Goal: Transaction & Acquisition: Book appointment/travel/reservation

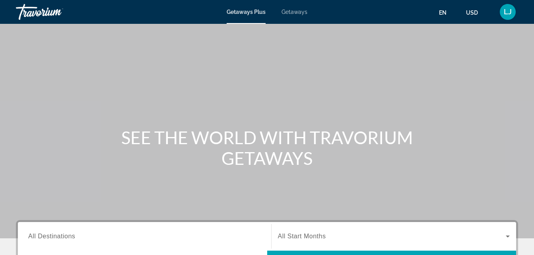
click at [293, 15] on span "Getaways" at bounding box center [294, 12] width 26 height 6
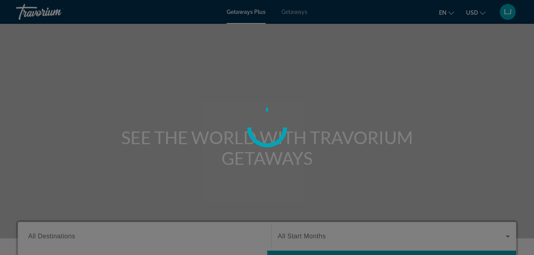
click at [293, 15] on div at bounding box center [267, 127] width 534 height 255
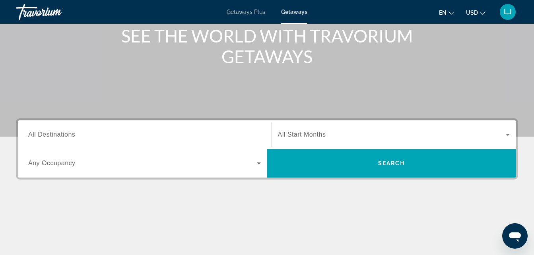
scroll to position [108, 0]
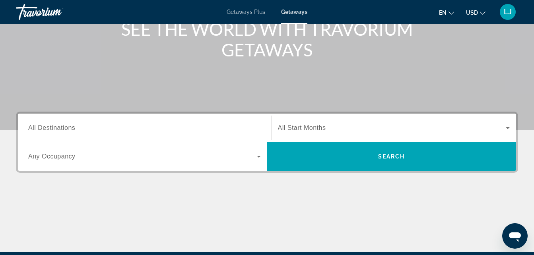
click at [216, 134] on div "Search widget" at bounding box center [144, 128] width 232 height 23
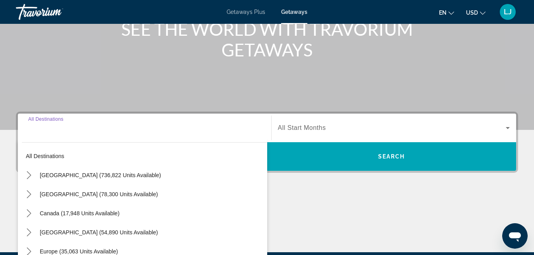
drag, startPoint x: 216, startPoint y: 134, endPoint x: 45, endPoint y: 91, distance: 176.5
click at [174, 121] on div "Search widget" at bounding box center [144, 128] width 232 height 23
click at [45, 91] on div "Main content" at bounding box center [267, 11] width 534 height 238
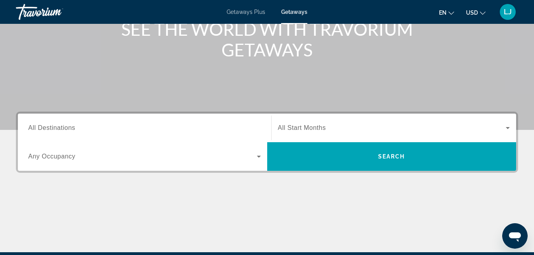
scroll to position [194, 0]
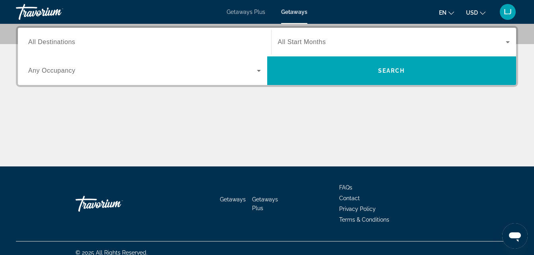
click at [29, 89] on div "Destination All Destinations Start Month All Start Months Occupancy Any Occupan…" at bounding box center [267, 96] width 534 height 141
click at [39, 47] on div "Search widget" at bounding box center [144, 42] width 232 height 23
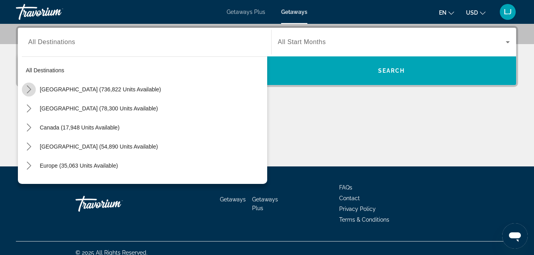
click at [29, 91] on icon "Toggle United States (736,822 units available) submenu" at bounding box center [29, 89] width 4 height 8
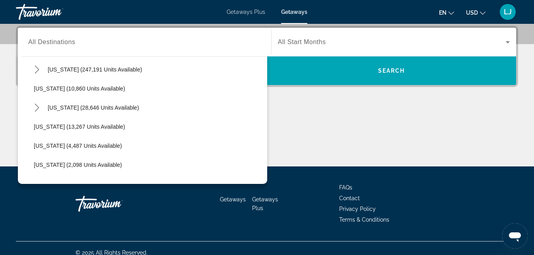
scroll to position [149, 0]
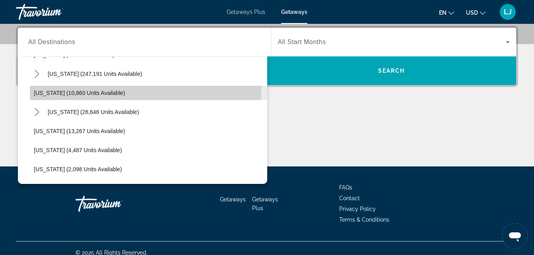
click at [66, 90] on span "[US_STATE] (10,860 units available)" at bounding box center [79, 93] width 91 height 6
type input "**********"
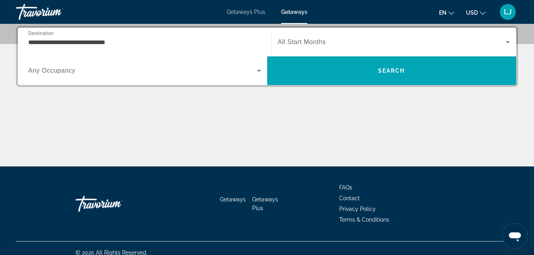
click at [62, 75] on div "Search widget" at bounding box center [144, 71] width 232 height 22
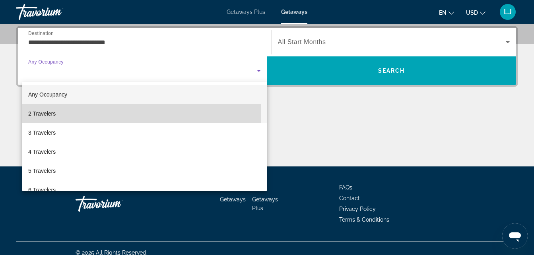
click at [42, 112] on span "2 Travelers" at bounding box center [41, 114] width 27 height 10
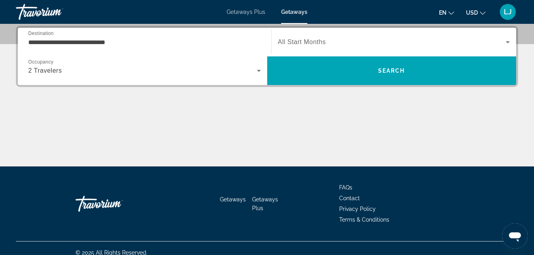
click at [311, 41] on span "All Start Months" at bounding box center [302, 42] width 48 height 7
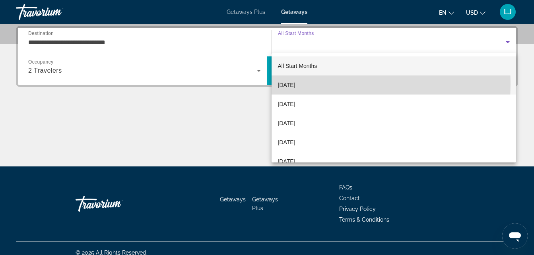
click at [295, 84] on span "[DATE]" at bounding box center [286, 85] width 17 height 10
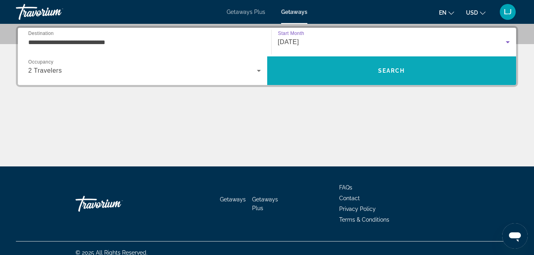
click at [326, 70] on span "Search" at bounding box center [391, 70] width 249 height 19
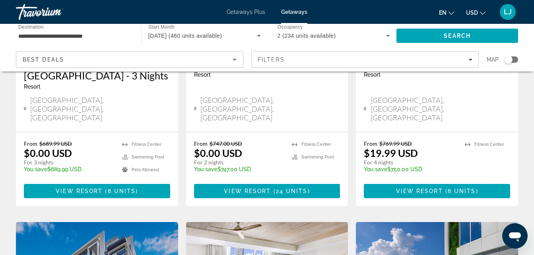
scroll to position [129, 0]
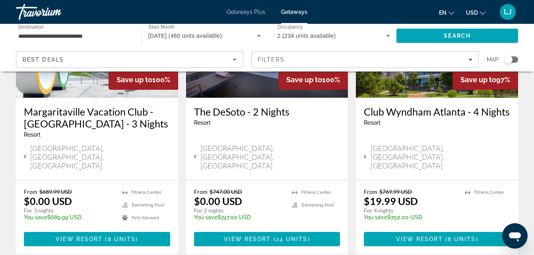
click at [128, 146] on div "[GEOGRAPHIC_DATA], [GEOGRAPHIC_DATA], [GEOGRAPHIC_DATA]" at bounding box center [97, 157] width 146 height 26
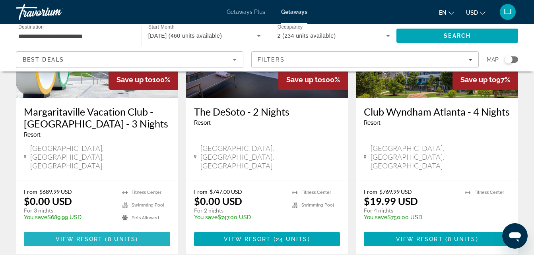
click at [84, 236] on span "View Resort" at bounding box center [79, 239] width 47 height 6
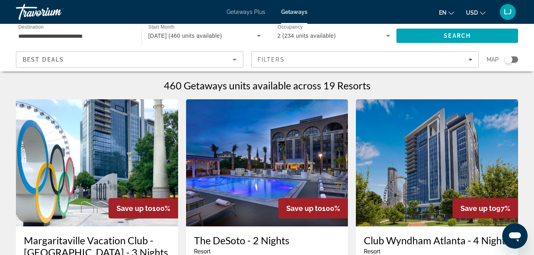
click at [381, 105] on img "Main content" at bounding box center [437, 162] width 162 height 127
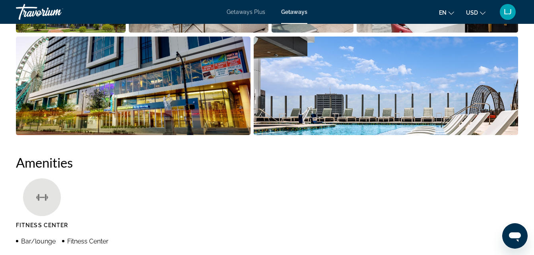
scroll to position [526, 0]
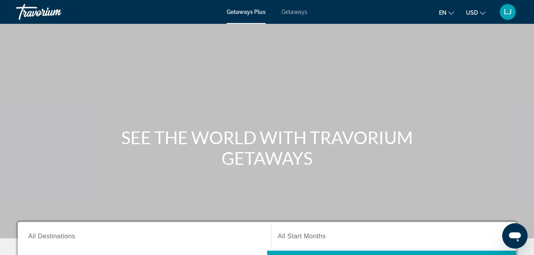
click at [305, 13] on span "Getaways" at bounding box center [294, 12] width 26 height 6
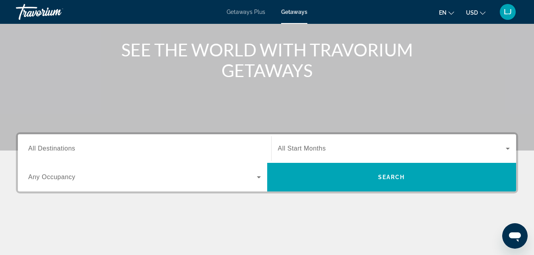
scroll to position [89, 0]
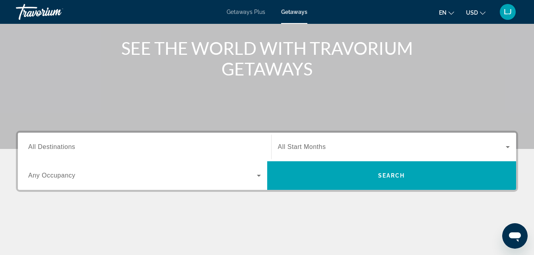
click at [200, 154] on div "Search widget" at bounding box center [144, 147] width 232 height 23
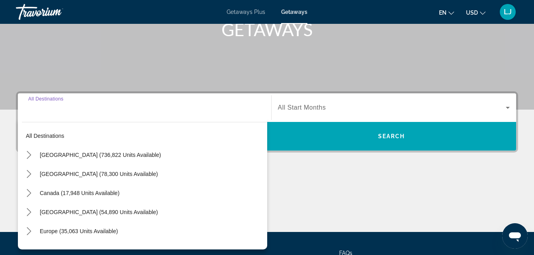
scroll to position [194, 0]
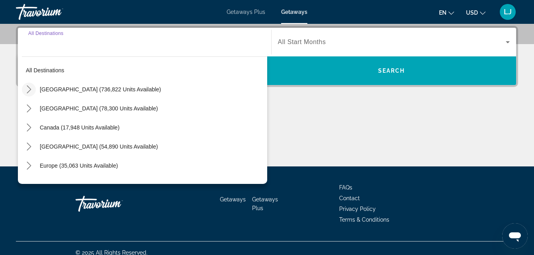
click at [25, 97] on span "Toggle United States (736,822 units available) submenu" at bounding box center [28, 89] width 19 height 19
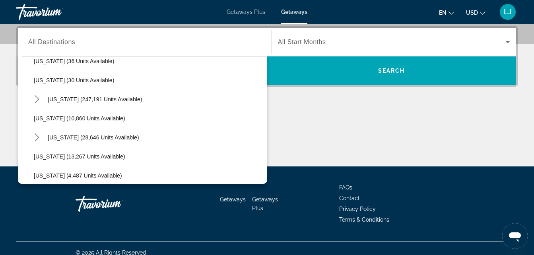
scroll to position [139, 0]
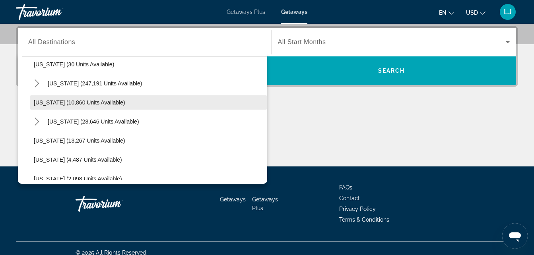
click at [37, 107] on span "Select destination: Georgia (10,860 units available)" at bounding box center [148, 102] width 237 height 19
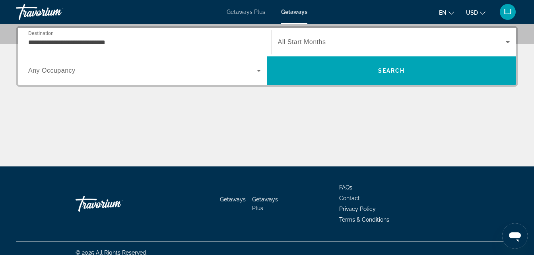
click at [54, 36] on div "**********" at bounding box center [144, 42] width 232 height 23
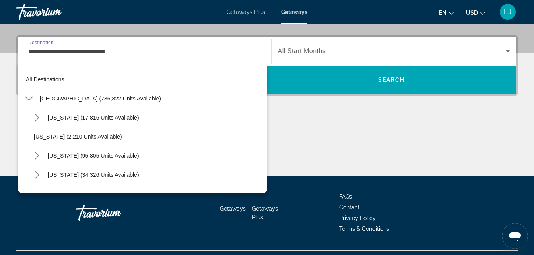
scroll to position [124, 0]
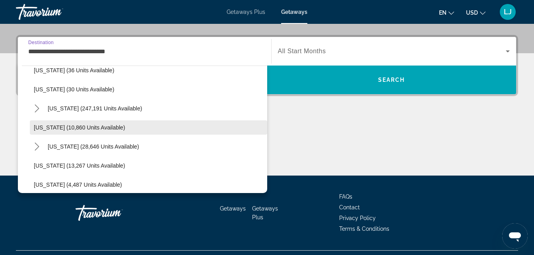
click at [36, 127] on span "[US_STATE] (10,860 units available)" at bounding box center [79, 127] width 91 height 6
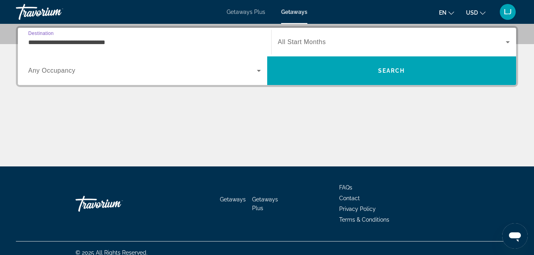
click at [63, 41] on input "**********" at bounding box center [144, 43] width 232 height 10
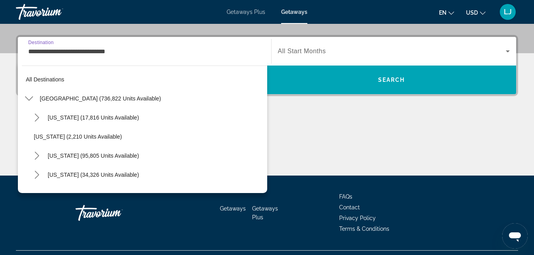
scroll to position [124, 0]
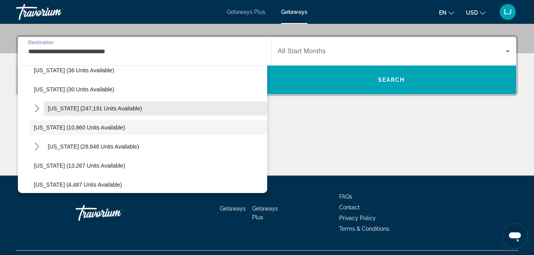
click at [58, 103] on span "Select destination: Florida (247,191 units available)" at bounding box center [155, 108] width 223 height 19
type input "**********"
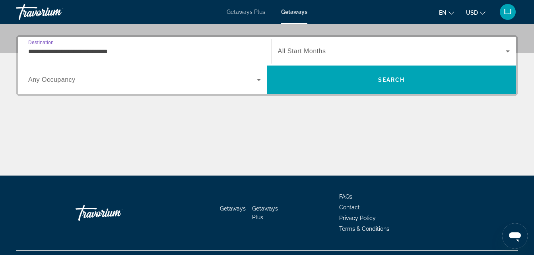
scroll to position [194, 0]
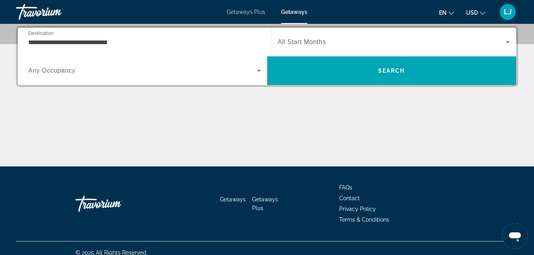
click at [60, 73] on span "Any Occupancy" at bounding box center [51, 70] width 47 height 7
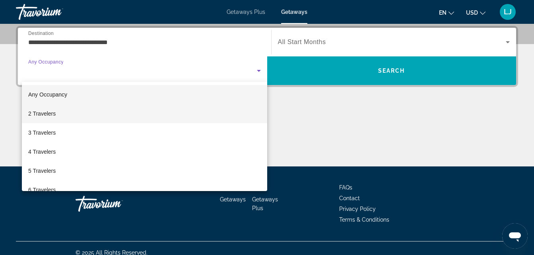
click at [53, 113] on span "2 Travelers" at bounding box center [41, 114] width 27 height 10
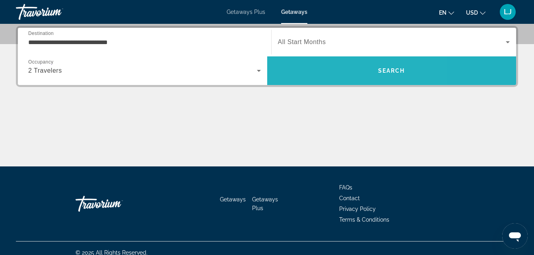
click at [279, 75] on span "Search" at bounding box center [391, 70] width 249 height 19
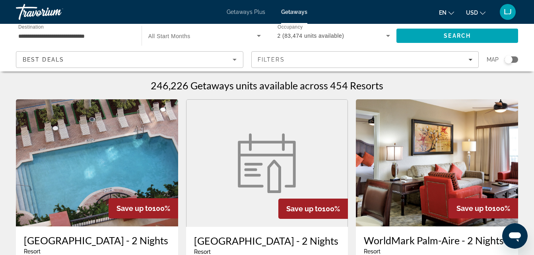
click at [234, 64] on icon "Sort by" at bounding box center [235, 60] width 10 height 10
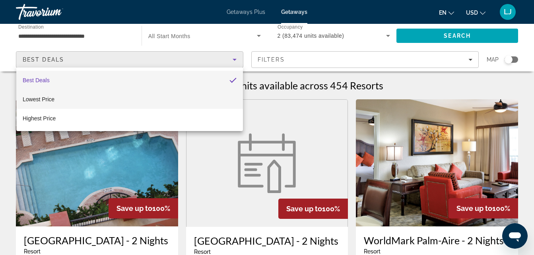
click at [216, 97] on mat-option "Lowest Price" at bounding box center [129, 99] width 226 height 19
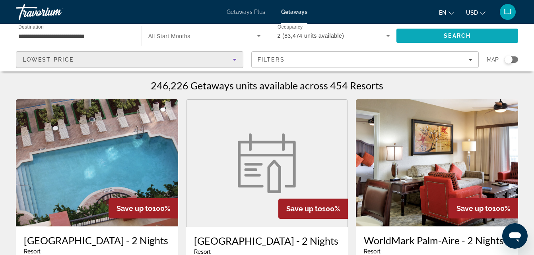
click at [410, 38] on span "Search" at bounding box center [457, 35] width 122 height 19
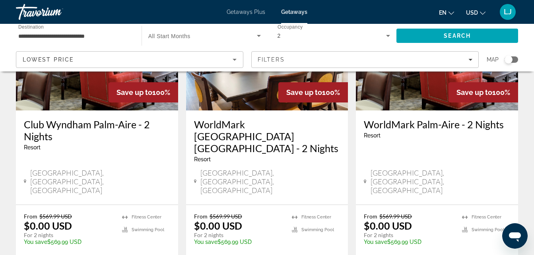
scroll to position [118, 0]
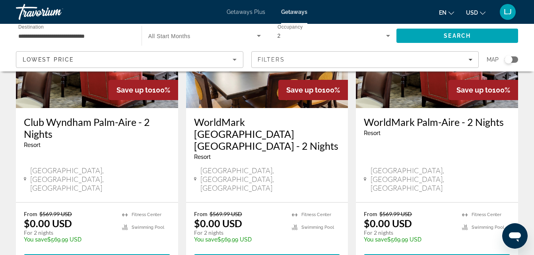
click at [505, 62] on div "Search widget" at bounding box center [508, 60] width 8 height 8
click at [505, 62] on div "Search widget" at bounding box center [507, 59] width 19 height 6
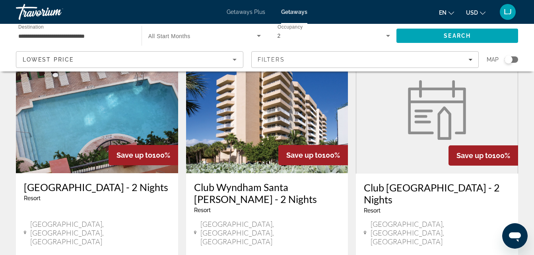
scroll to position [118, 0]
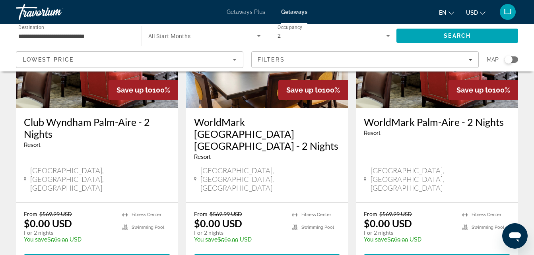
click at [511, 61] on div "Search widget" at bounding box center [508, 60] width 8 height 8
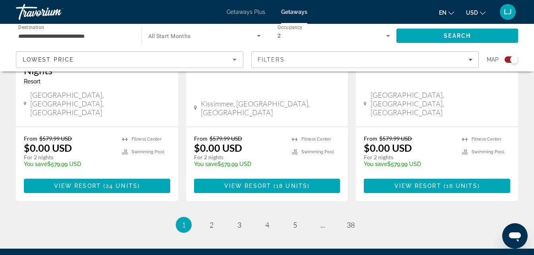
scroll to position [1337, 0]
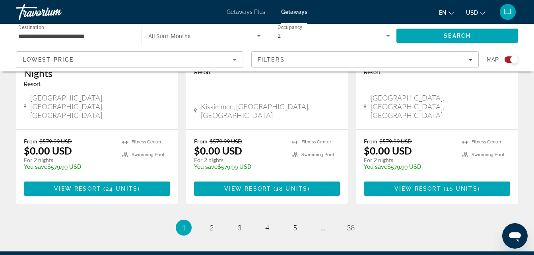
click at [201, 39] on span "Search widget" at bounding box center [202, 36] width 108 height 10
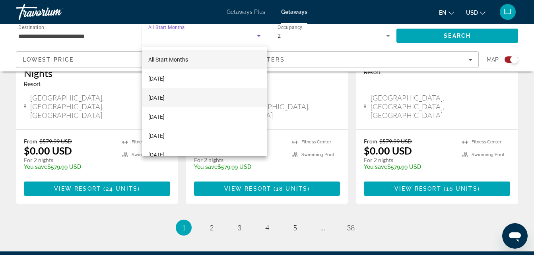
click at [193, 101] on mat-option "[DATE]" at bounding box center [204, 97] width 125 height 19
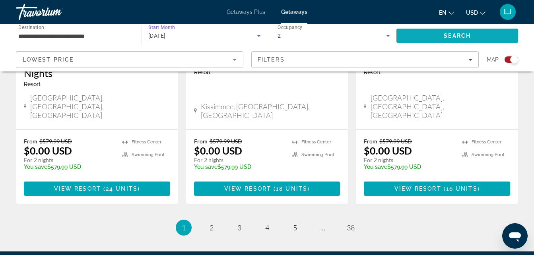
click at [415, 32] on span "Search" at bounding box center [457, 35] width 122 height 19
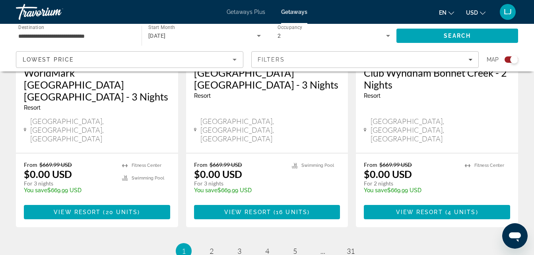
scroll to position [1319, 0]
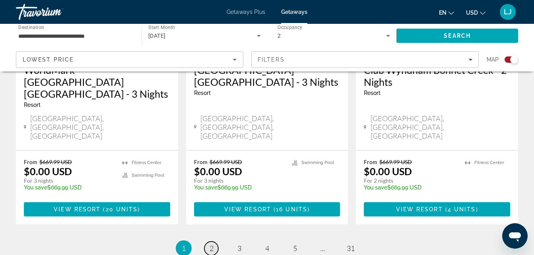
click at [211, 244] on span "2" at bounding box center [211, 248] width 4 height 9
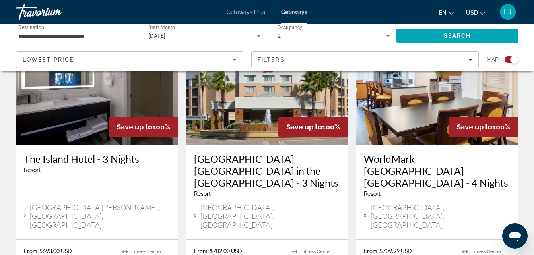
scroll to position [320, 0]
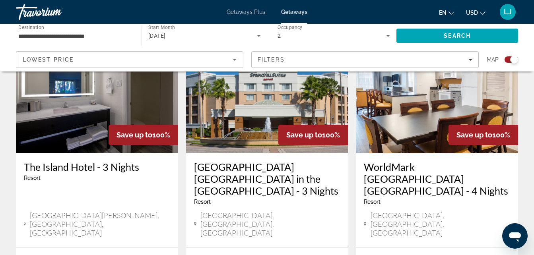
click at [74, 115] on img "Main content" at bounding box center [97, 89] width 162 height 127
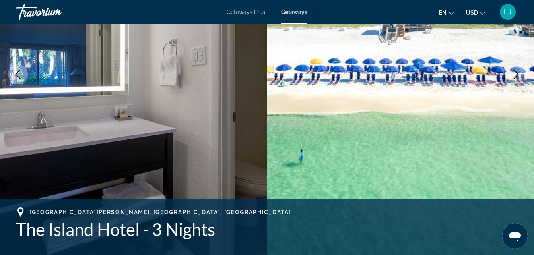
scroll to position [61, 0]
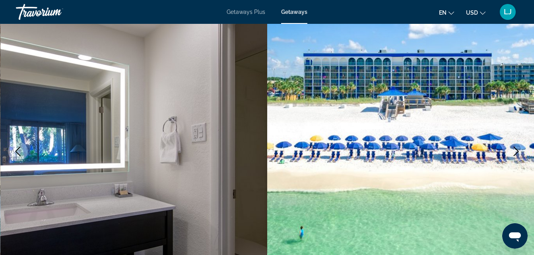
click at [513, 156] on button "Next image" at bounding box center [516, 151] width 20 height 20
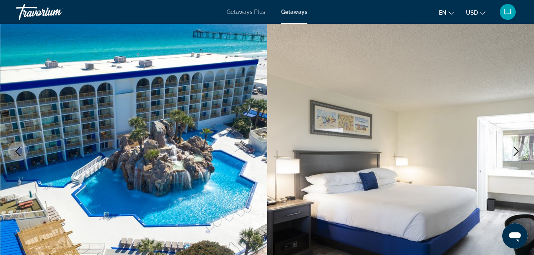
click at [513, 156] on button "Next image" at bounding box center [516, 151] width 20 height 20
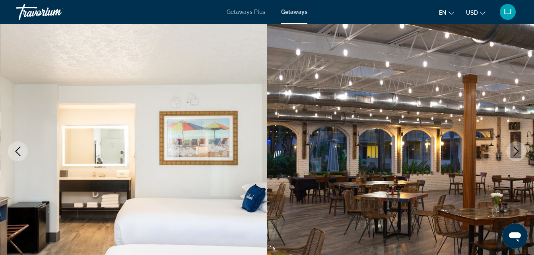
click at [513, 156] on button "Next image" at bounding box center [516, 151] width 20 height 20
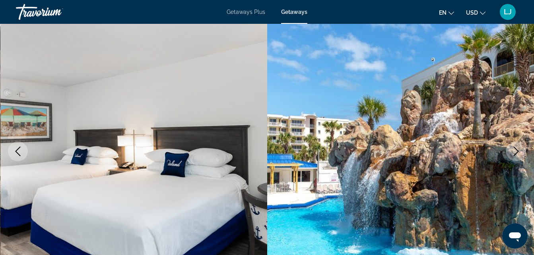
click at [513, 156] on button "Next image" at bounding box center [516, 151] width 20 height 20
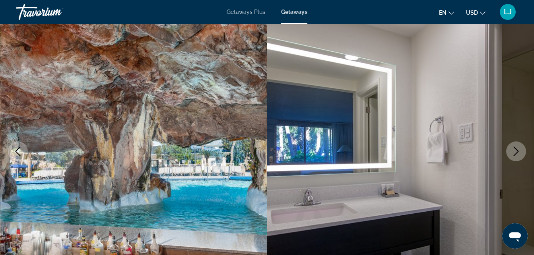
click at [513, 156] on button "Next image" at bounding box center [516, 151] width 20 height 20
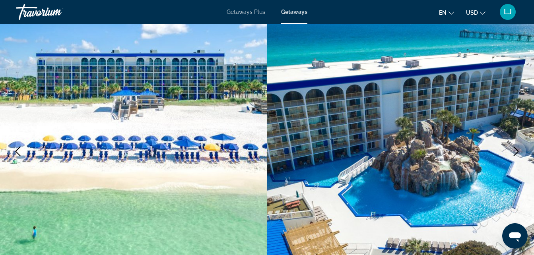
click at [513, 156] on button "Next image" at bounding box center [516, 151] width 20 height 20
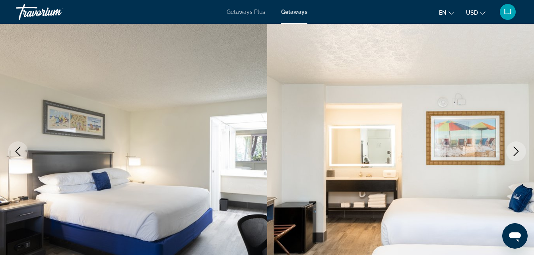
click at [513, 156] on button "Next image" at bounding box center [516, 151] width 20 height 20
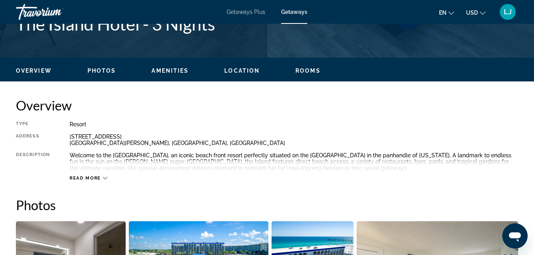
scroll to position [292, 0]
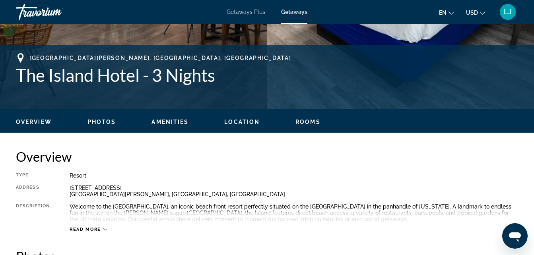
click at [103, 231] on icon "Main content" at bounding box center [105, 229] width 4 height 4
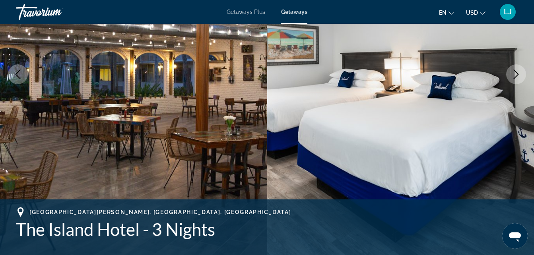
scroll to position [125, 0]
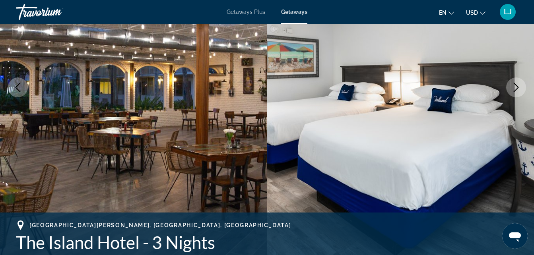
click at [513, 84] on icon "Next image" at bounding box center [516, 88] width 10 height 10
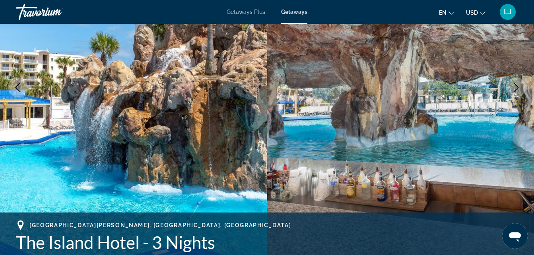
click at [513, 84] on icon "Next image" at bounding box center [516, 88] width 10 height 10
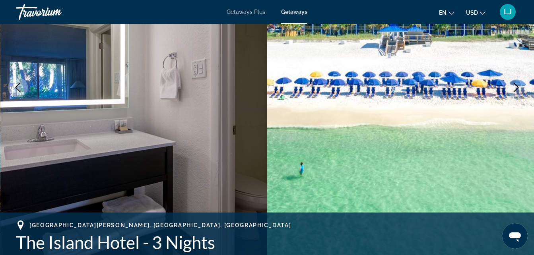
click at [513, 85] on icon "Next image" at bounding box center [516, 88] width 10 height 10
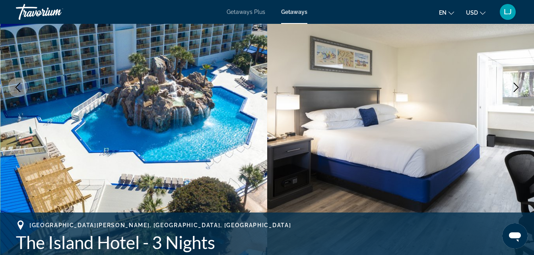
click at [513, 85] on icon "Next image" at bounding box center [516, 88] width 10 height 10
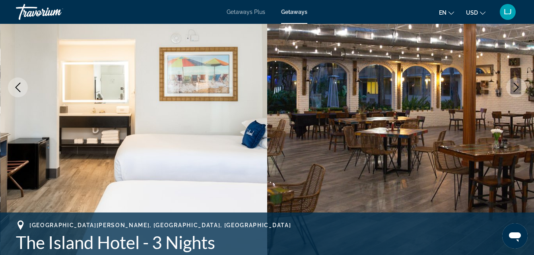
click at [513, 85] on icon "Next image" at bounding box center [516, 88] width 10 height 10
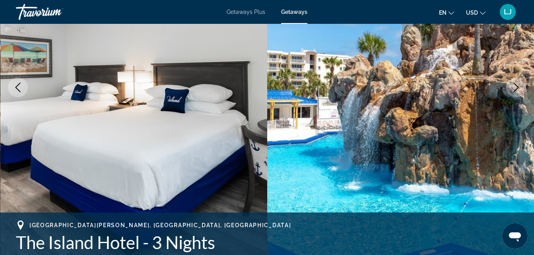
click at [513, 84] on icon "Next image" at bounding box center [516, 88] width 10 height 10
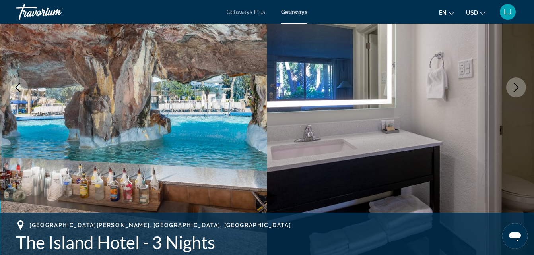
click at [513, 84] on icon "Next image" at bounding box center [516, 88] width 10 height 10
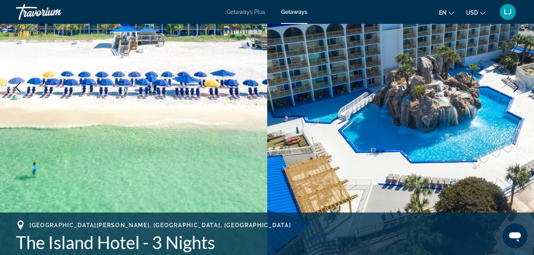
click at [513, 84] on icon "Next image" at bounding box center [516, 88] width 10 height 10
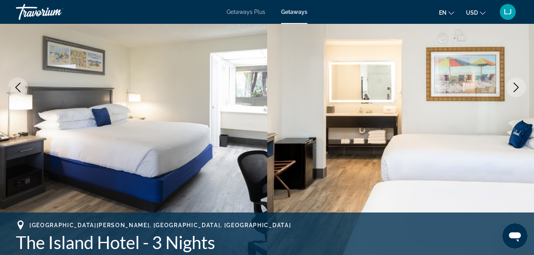
click at [513, 84] on icon "Next image" at bounding box center [516, 88] width 10 height 10
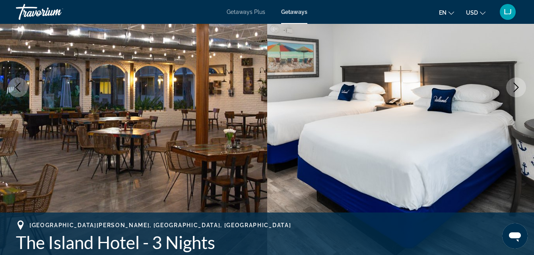
click at [513, 89] on icon "Next image" at bounding box center [516, 88] width 10 height 10
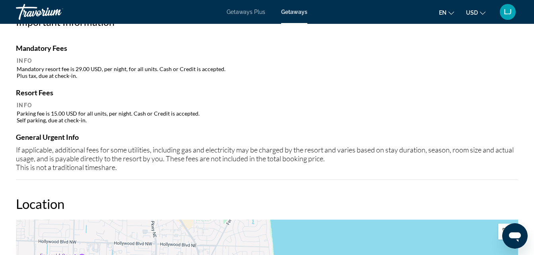
scroll to position [668, 0]
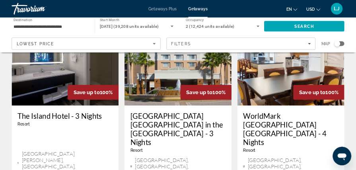
scroll to position [83, 0]
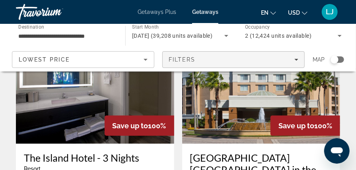
drag, startPoint x: 503, startPoint y: 0, endPoint x: 238, endPoint y: 51, distance: 269.5
click at [238, 51] on span "Filters" at bounding box center [233, 59] width 141 height 19
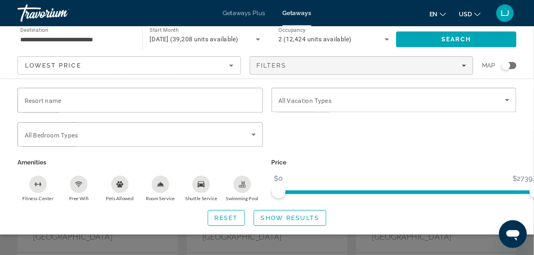
scroll to position [427, 0]
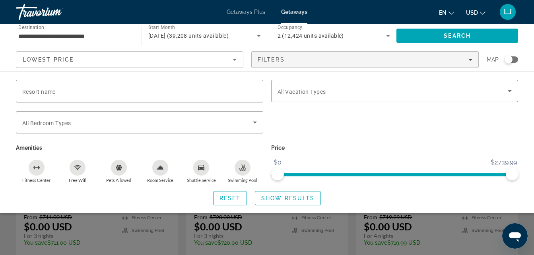
drag, startPoint x: 338, startPoint y: 1, endPoint x: 365, endPoint y: 142, distance: 143.7
click at [365, 142] on p "Price" at bounding box center [394, 147] width 247 height 11
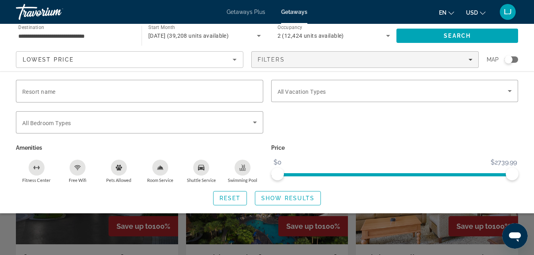
scroll to position [277, 0]
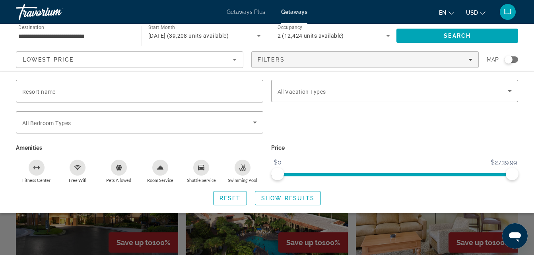
click at [134, 231] on div "Search widget" at bounding box center [267, 187] width 534 height 136
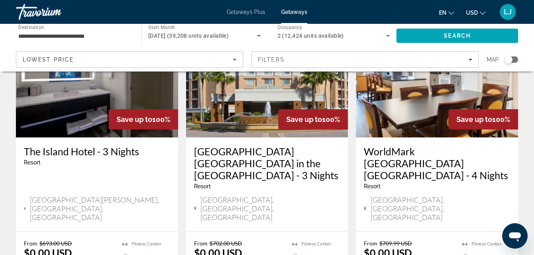
scroll to position [87, 0]
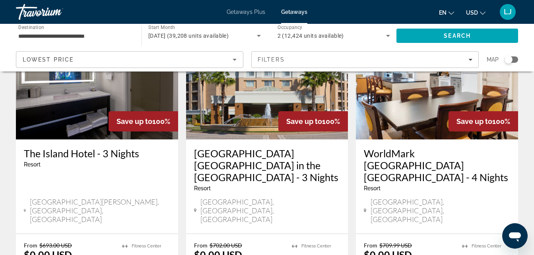
click at [80, 173] on div "The Island Hotel - 3 Nights Resort - This is an adults only resort" at bounding box center [97, 160] width 146 height 26
click at [98, 141] on div "The Island Hotel - 3 Nights Resort - This is an adults only resort Fort Walton …" at bounding box center [97, 186] width 162 height 94
click at [98, 130] on img "Main content" at bounding box center [97, 75] width 162 height 127
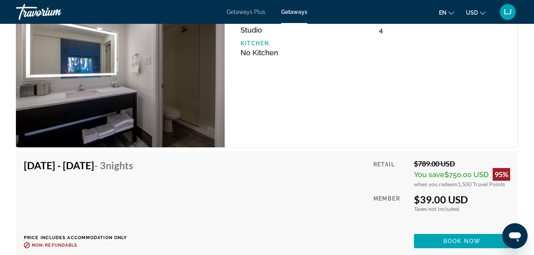
scroll to position [4521, 0]
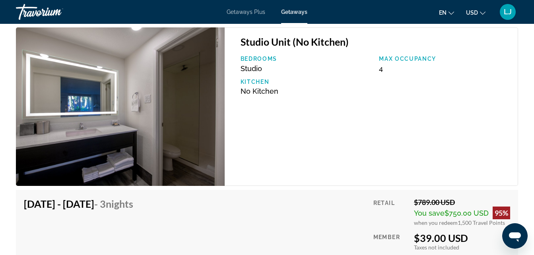
click at [132, 154] on img "Main content" at bounding box center [120, 106] width 209 height 159
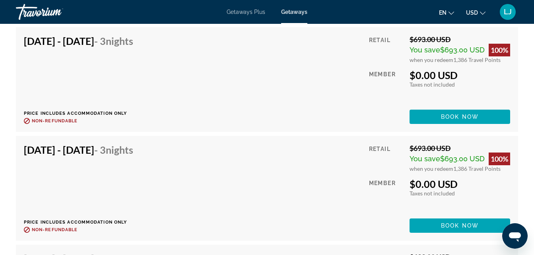
scroll to position [3109, 0]
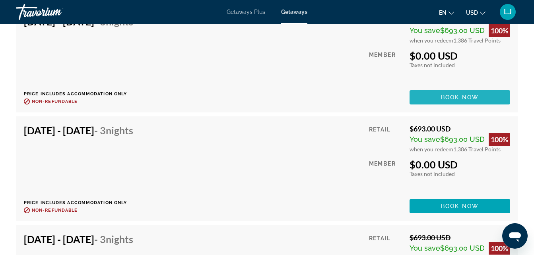
click at [461, 102] on span "Main content" at bounding box center [459, 97] width 101 height 19
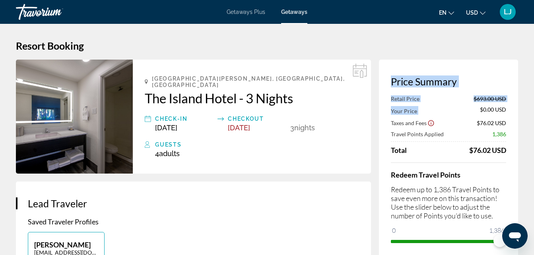
drag, startPoint x: 460, startPoint y: 102, endPoint x: 539, endPoint y: 33, distance: 105.0
click at [534, 33] on html "Skip to main content Getaways Plus Getaways en English Español Français Italian…" at bounding box center [267, 127] width 534 height 255
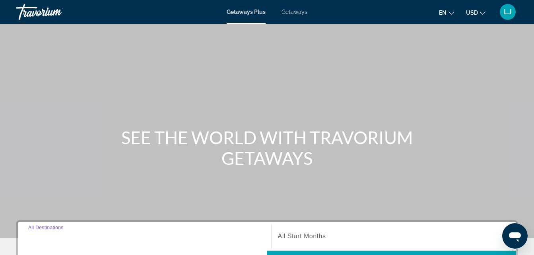
click at [112, 234] on input "Destination All Destinations" at bounding box center [144, 237] width 232 height 10
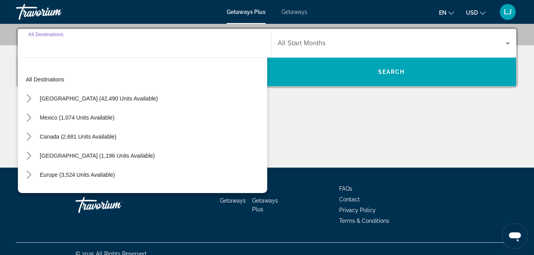
scroll to position [194, 0]
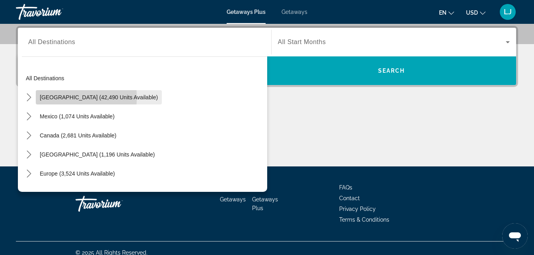
click at [41, 98] on span "United States (42,490 units available)" at bounding box center [99, 97] width 118 height 6
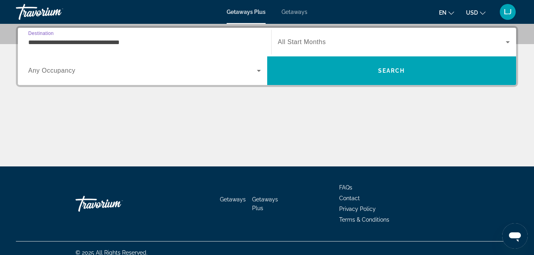
click at [46, 45] on input "**********" at bounding box center [144, 43] width 232 height 10
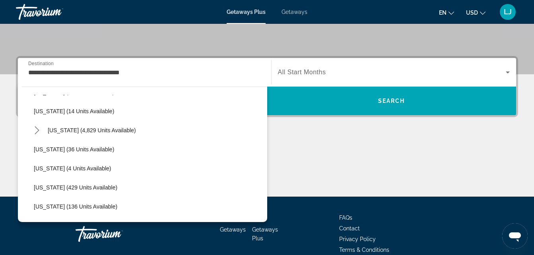
scroll to position [135, 0]
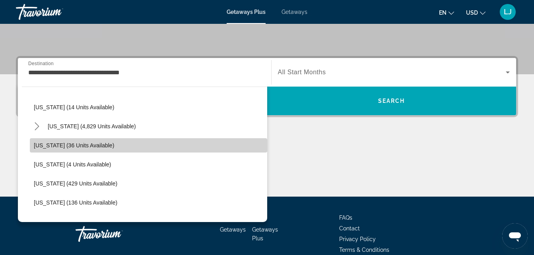
click at [156, 150] on span "Select destination: Georgia (36 units available)" at bounding box center [148, 145] width 237 height 19
type input "**********"
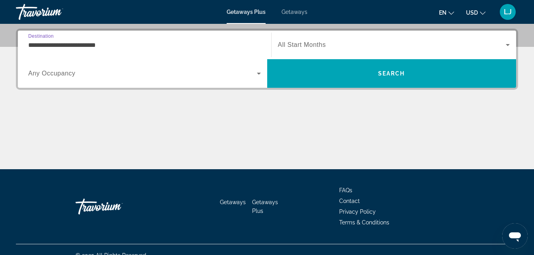
scroll to position [194, 0]
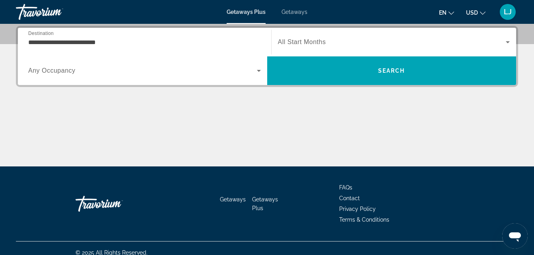
click at [255, 76] on div "Search widget" at bounding box center [144, 71] width 232 height 22
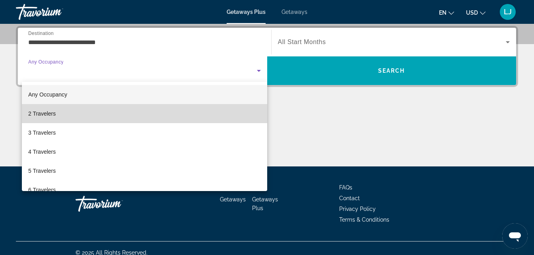
click at [231, 121] on mat-option "2 Travelers" at bounding box center [144, 113] width 245 height 19
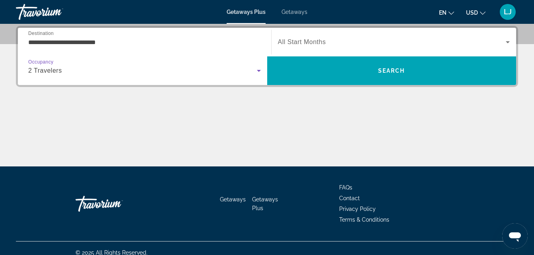
click at [306, 41] on span "All Start Months" at bounding box center [302, 42] width 48 height 7
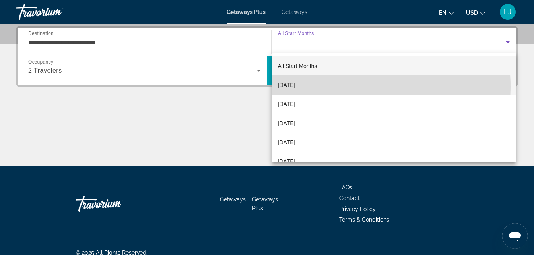
click at [295, 87] on span "[DATE]" at bounding box center [286, 85] width 17 height 10
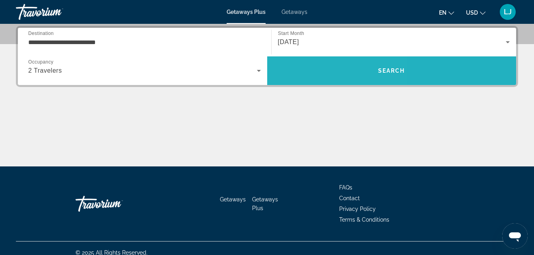
click at [310, 68] on span "Search" at bounding box center [391, 70] width 249 height 19
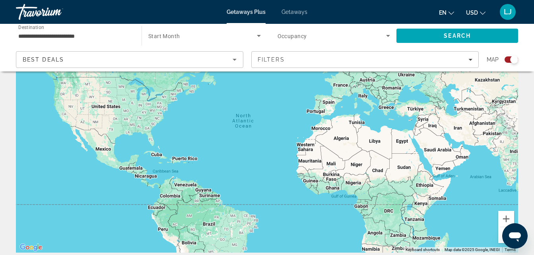
scroll to position [64, 0]
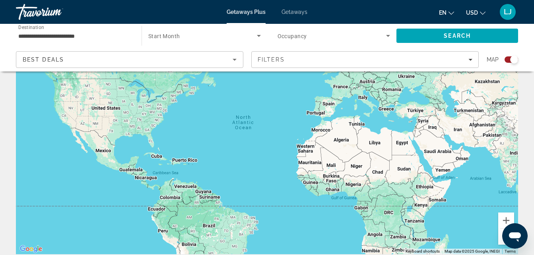
click at [213, 57] on div "Best Deals" at bounding box center [128, 60] width 210 height 10
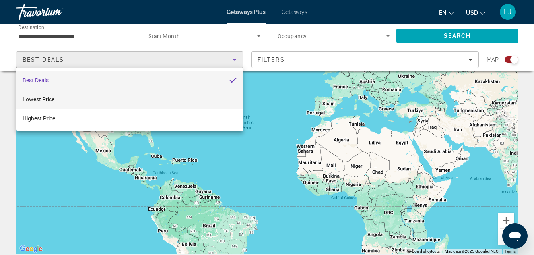
click at [198, 106] on mat-option "Lowest Price" at bounding box center [129, 99] width 226 height 19
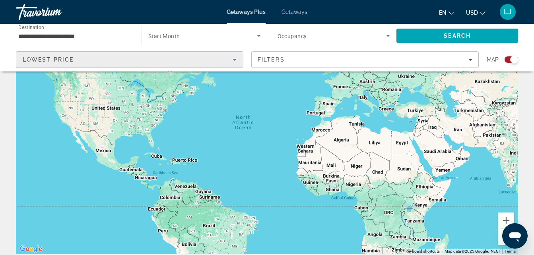
click at [295, 10] on span "Getaways" at bounding box center [294, 12] width 26 height 6
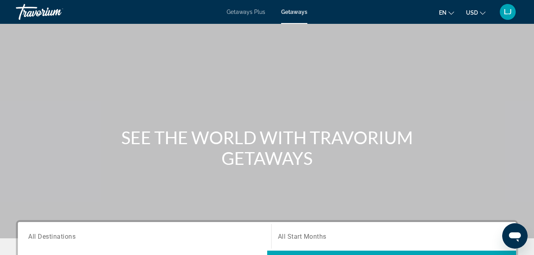
click at [237, 244] on div "Search widget" at bounding box center [144, 236] width 232 height 23
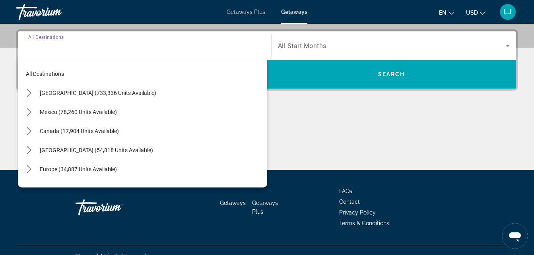
scroll to position [194, 0]
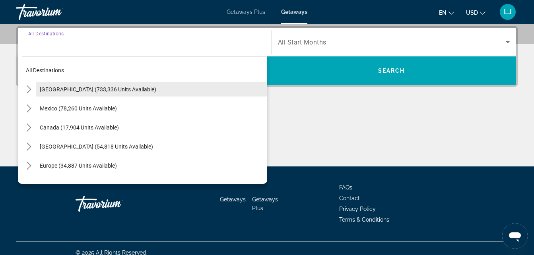
click at [52, 95] on span "Select destination: United States (733,336 units available)" at bounding box center [151, 89] width 231 height 19
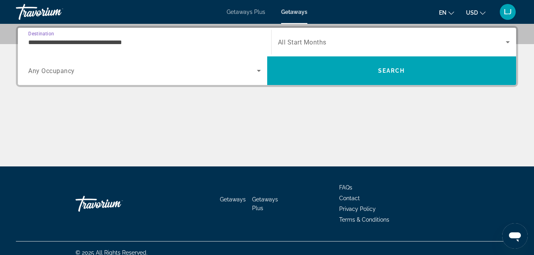
click at [62, 46] on input "**********" at bounding box center [144, 43] width 232 height 10
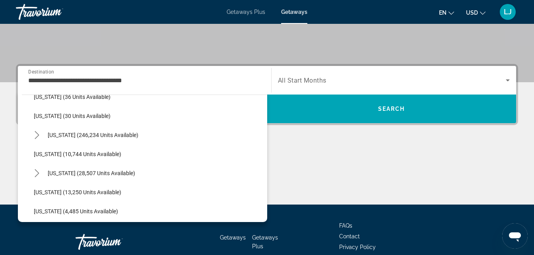
scroll to position [147, 0]
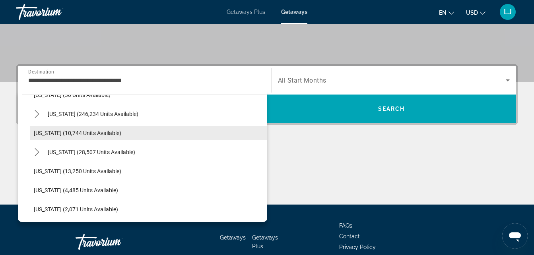
click at [60, 137] on span "Select destination: Georgia (10,744 units available)" at bounding box center [148, 133] width 237 height 19
type input "**********"
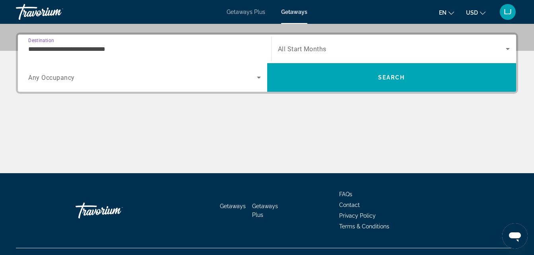
scroll to position [194, 0]
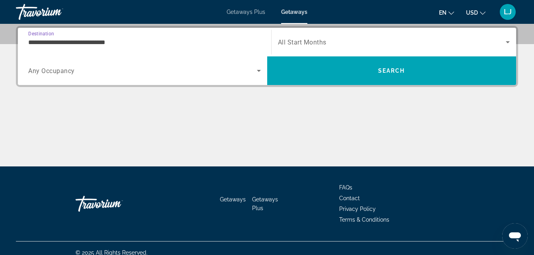
click at [143, 71] on span "Search widget" at bounding box center [142, 71] width 228 height 10
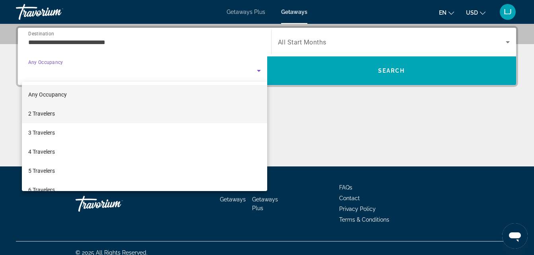
click at [134, 108] on mat-option "2 Travelers" at bounding box center [144, 113] width 245 height 19
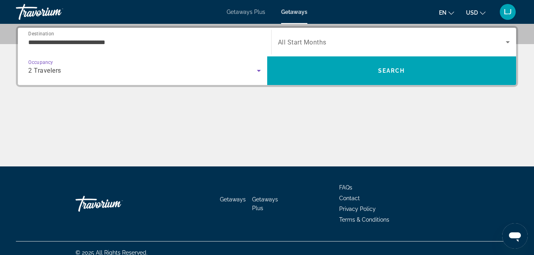
click at [297, 42] on span "All Start Months" at bounding box center [302, 43] width 48 height 8
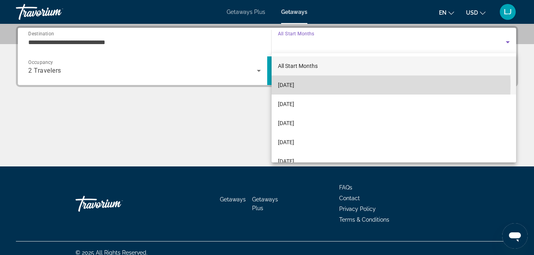
click at [294, 85] on span "[DATE]" at bounding box center [286, 85] width 16 height 10
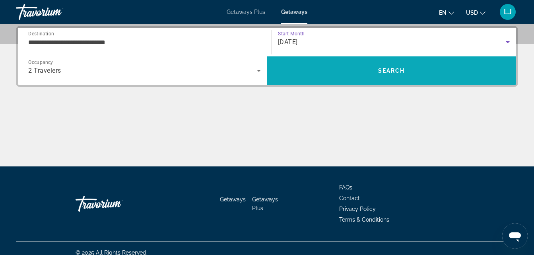
click at [319, 77] on span "Search" at bounding box center [391, 70] width 249 height 19
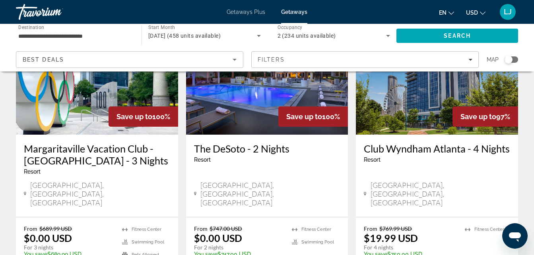
scroll to position [94, 0]
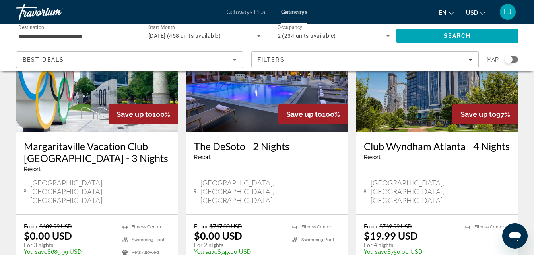
click at [134, 181] on div "[GEOGRAPHIC_DATA], [GEOGRAPHIC_DATA], [GEOGRAPHIC_DATA]" at bounding box center [97, 191] width 146 height 26
click at [134, 184] on div "[GEOGRAPHIC_DATA], [GEOGRAPHIC_DATA], [GEOGRAPHIC_DATA]" at bounding box center [97, 191] width 146 height 26
